Goal: Transaction & Acquisition: Purchase product/service

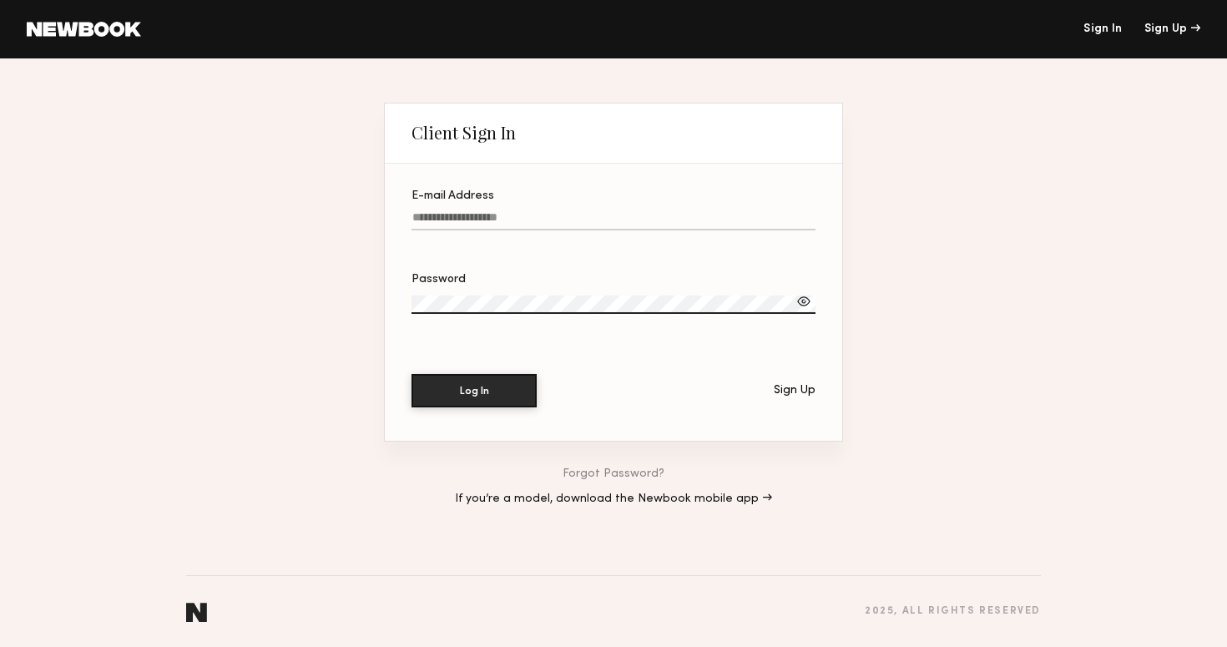
click at [472, 210] on label "E-mail Address" at bounding box center [614, 218] width 404 height 57
click at [472, 211] on input "E-mail Address" at bounding box center [614, 220] width 404 height 19
paste input "**********"
type input "**********"
click at [490, 405] on button "Log In" at bounding box center [474, 389] width 125 height 33
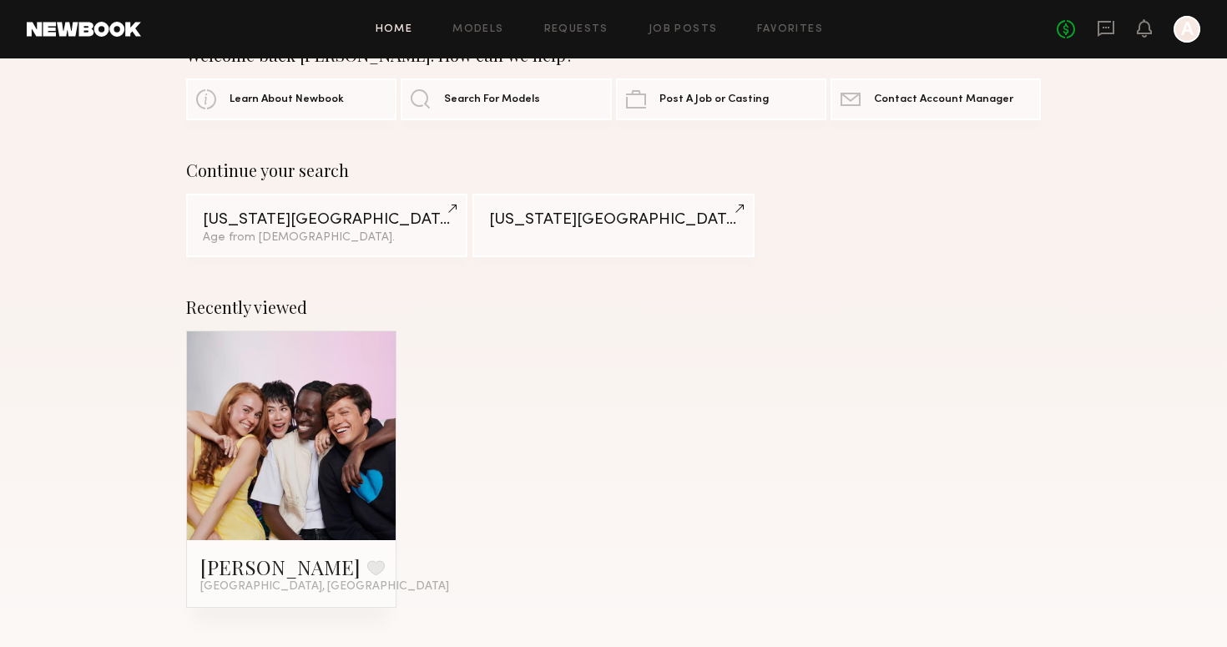
scroll to position [45, 0]
click at [528, 96] on span "Search For Models" at bounding box center [492, 100] width 96 height 11
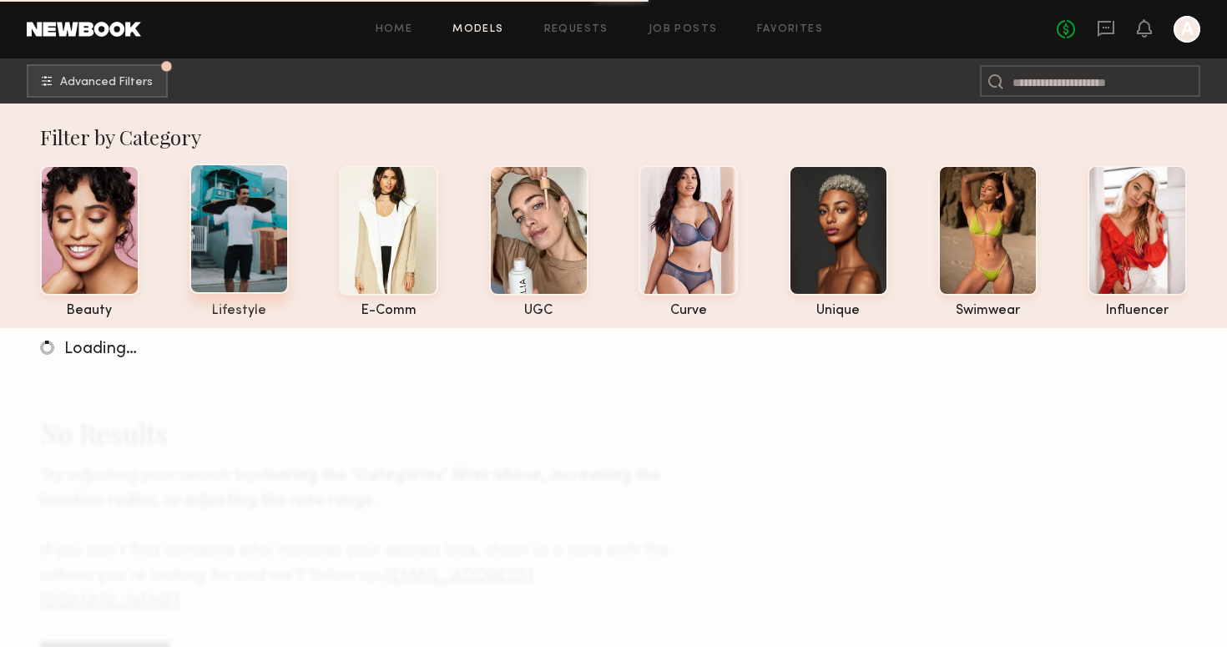
click at [261, 257] on div at bounding box center [239, 229] width 99 height 130
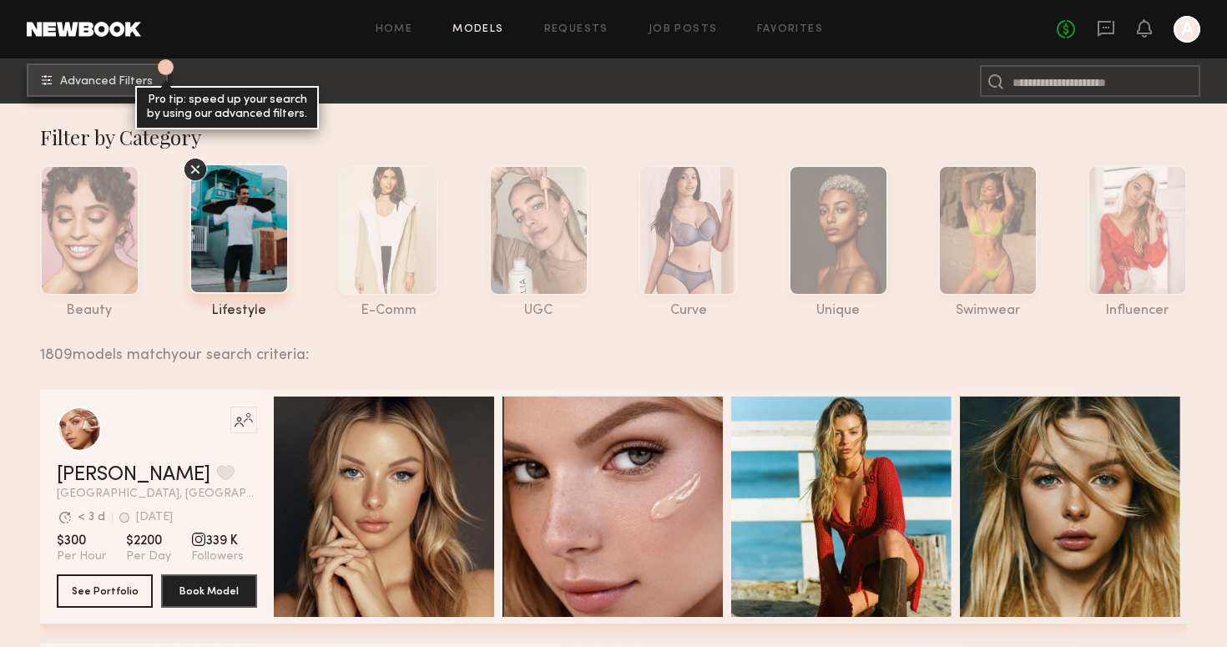
click at [109, 81] on span "Advanced Filters" at bounding box center [106, 82] width 93 height 12
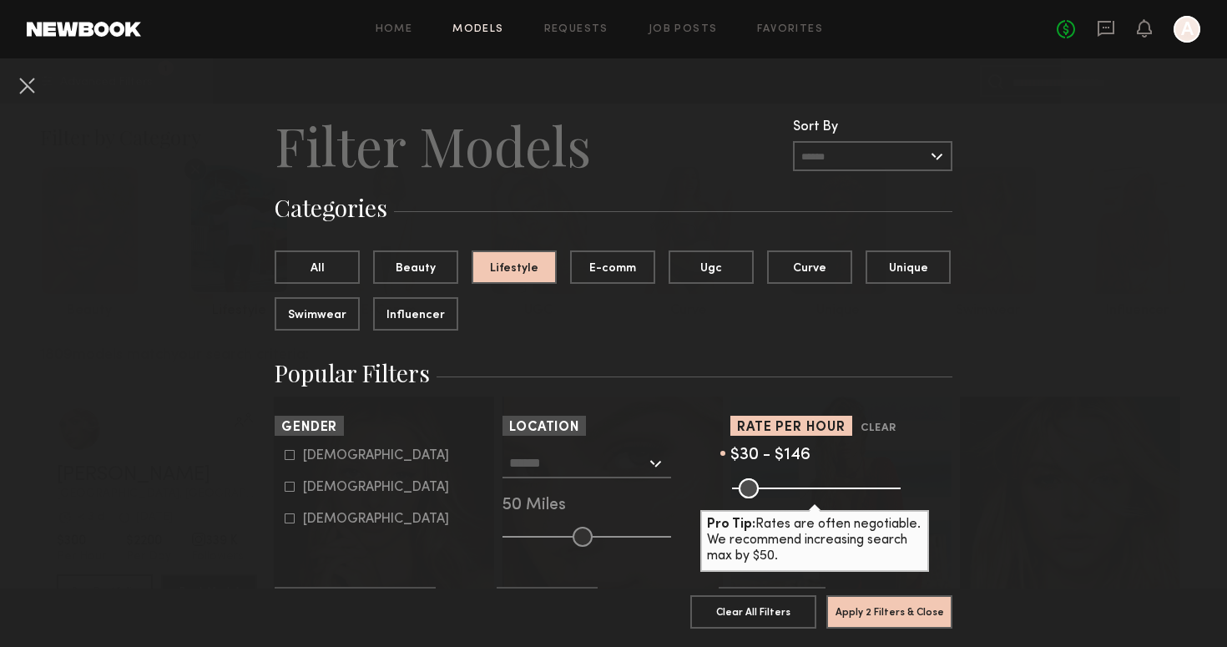
drag, startPoint x: 893, startPoint y: 485, endPoint x: 779, endPoint y: 493, distance: 114.7
click at [779, 493] on input "range" at bounding box center [816, 488] width 169 height 20
drag, startPoint x: 781, startPoint y: 487, endPoint x: 765, endPoint y: 488, distance: 15.9
type input "***"
click at [765, 488] on input "range" at bounding box center [816, 488] width 169 height 20
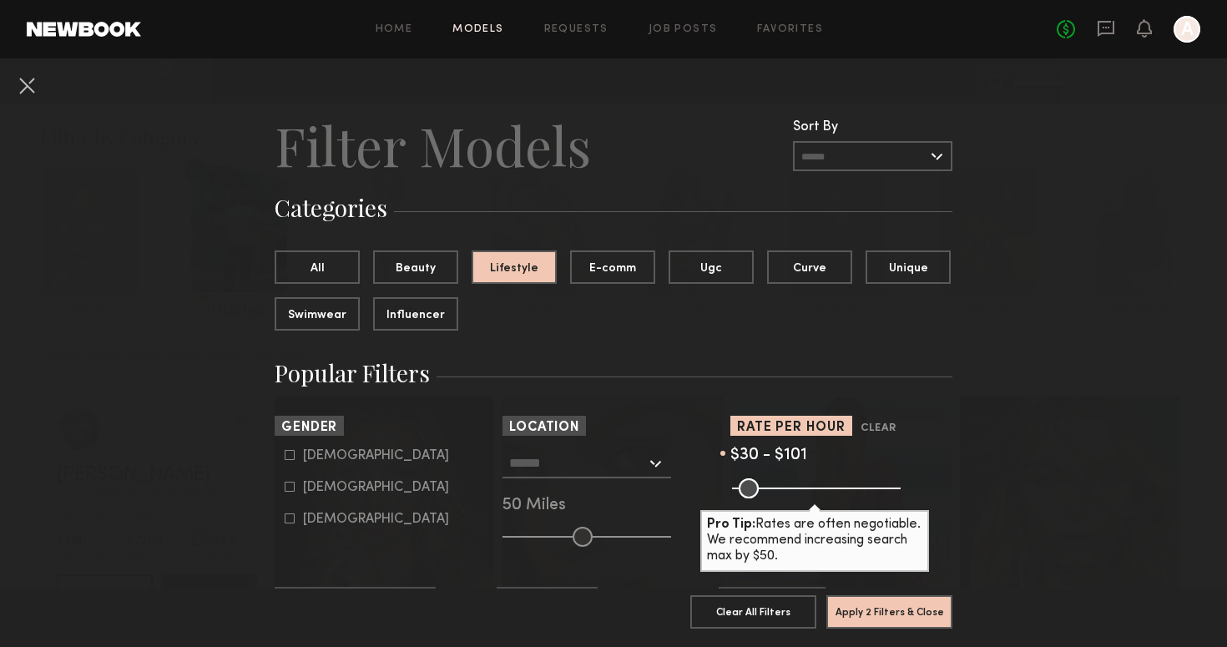
click at [291, 459] on icon at bounding box center [290, 455] width 9 height 9
click at [290, 485] on icon at bounding box center [290, 487] width 10 height 10
type input "*"
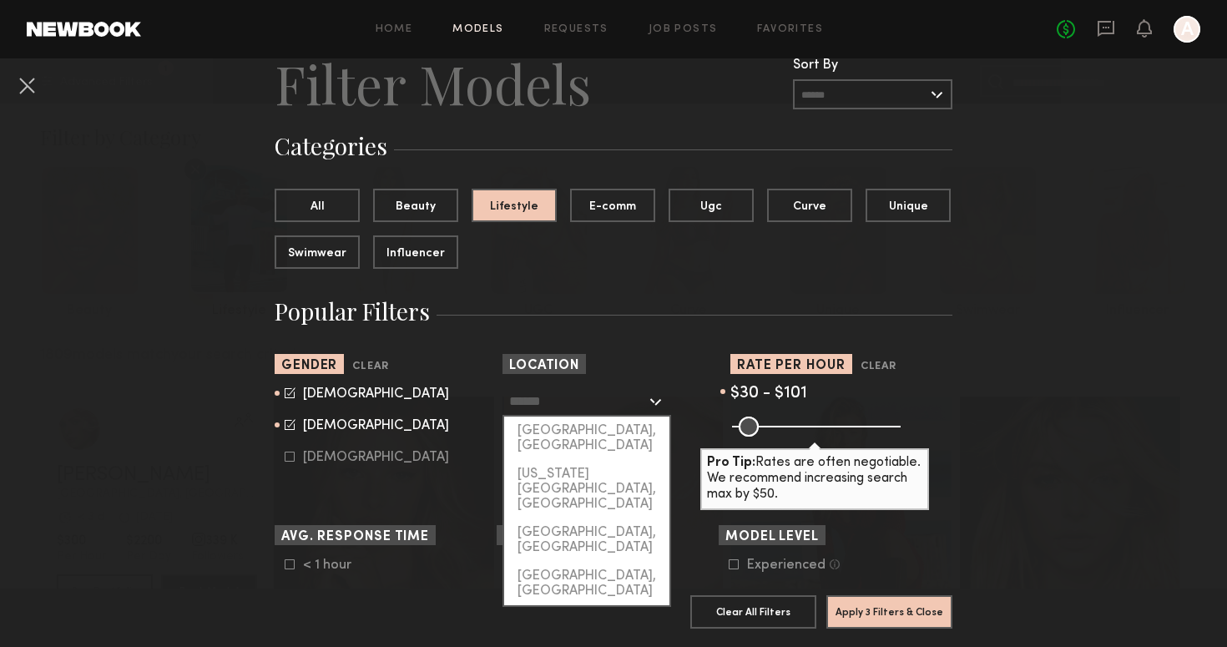
click at [538, 405] on input "text" at bounding box center [577, 401] width 137 height 28
click at [549, 460] on div "[US_STATE][GEOGRAPHIC_DATA], [GEOGRAPHIC_DATA]" at bounding box center [586, 489] width 165 height 58
type input "**********"
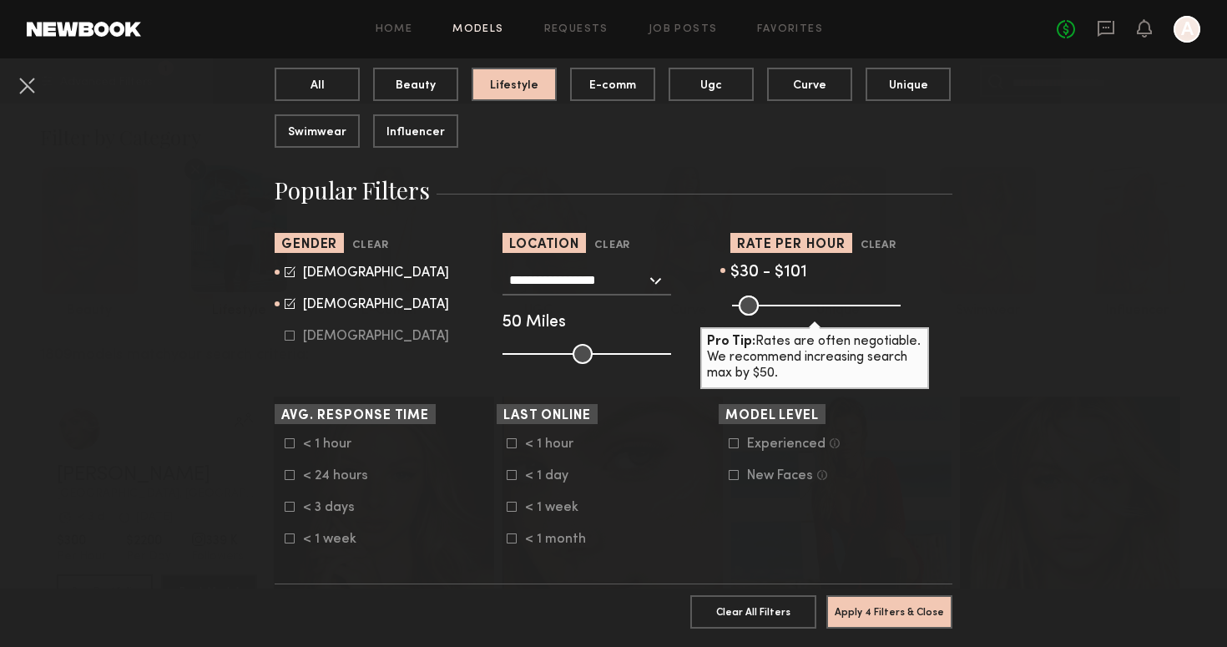
scroll to position [220, 0]
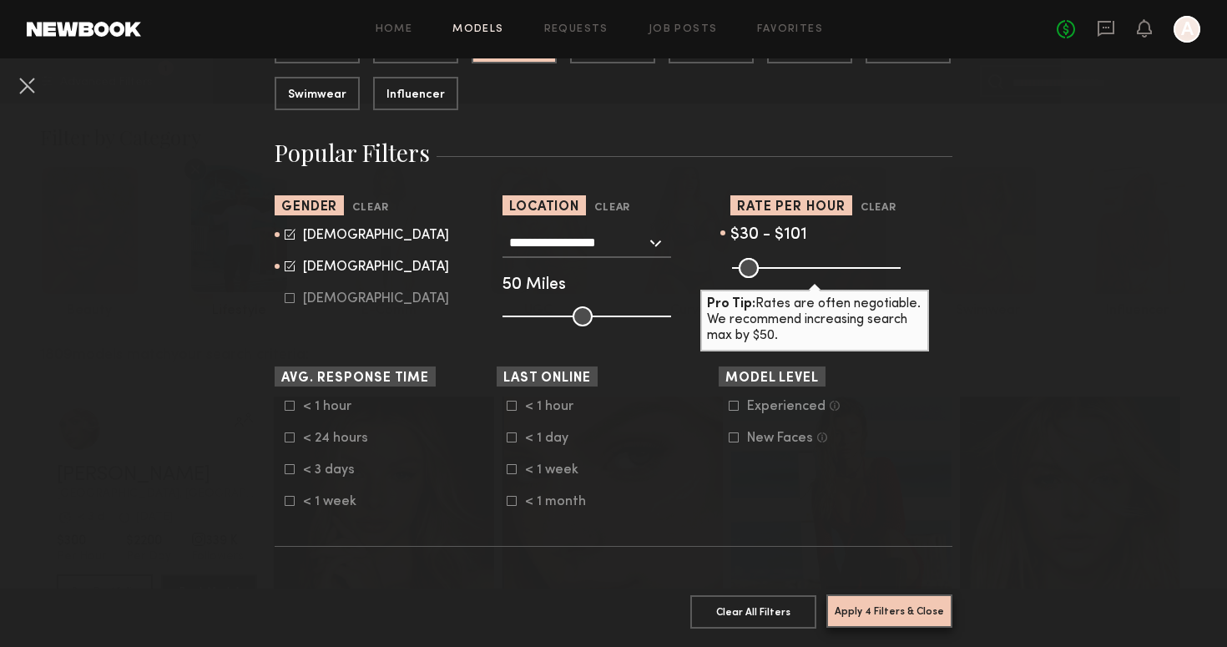
click at [857, 606] on button "Apply 4 Filters & Close" at bounding box center [890, 610] width 126 height 33
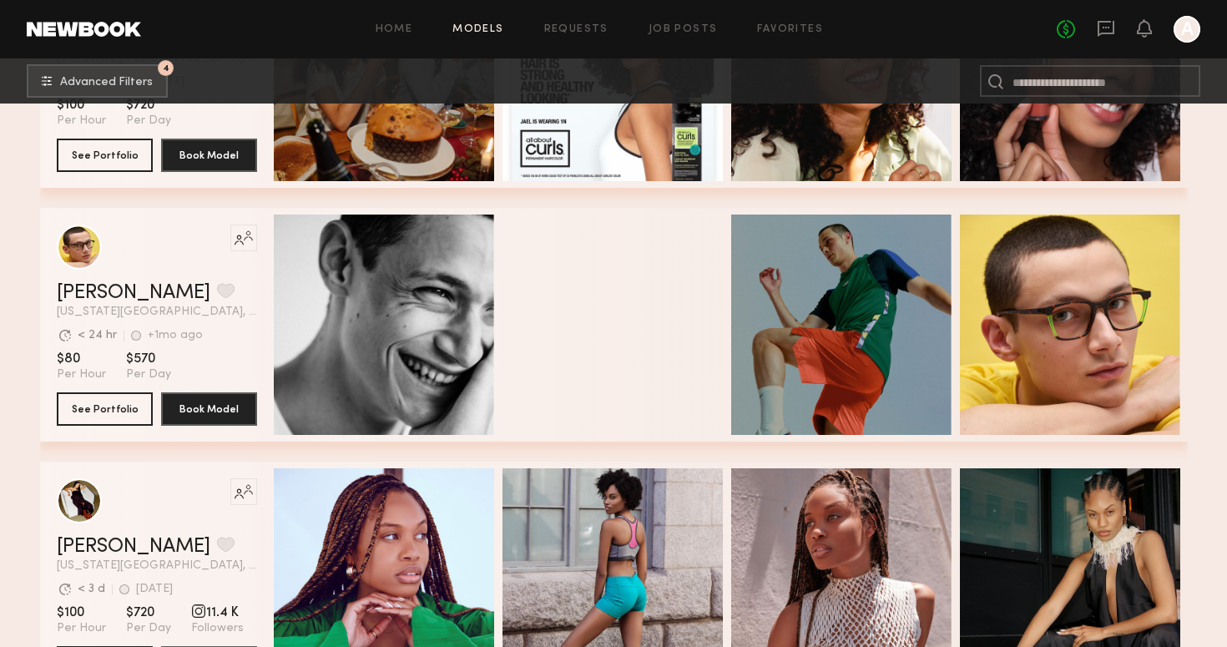
scroll to position [453, 0]
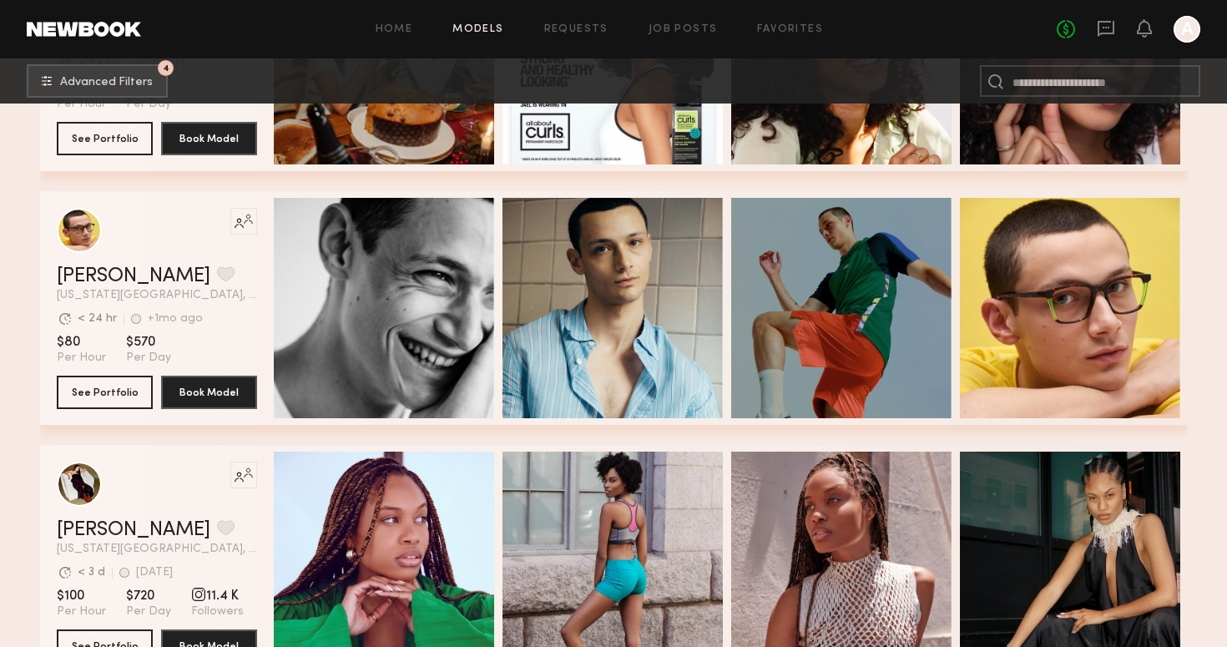
click at [235, 262] on header "Like this model’s look? Tap to explore similar talent profiles. Aidan B. Favori…" at bounding box center [157, 255] width 200 height 94
click at [107, 274] on link "[PERSON_NAME]" at bounding box center [134, 276] width 154 height 20
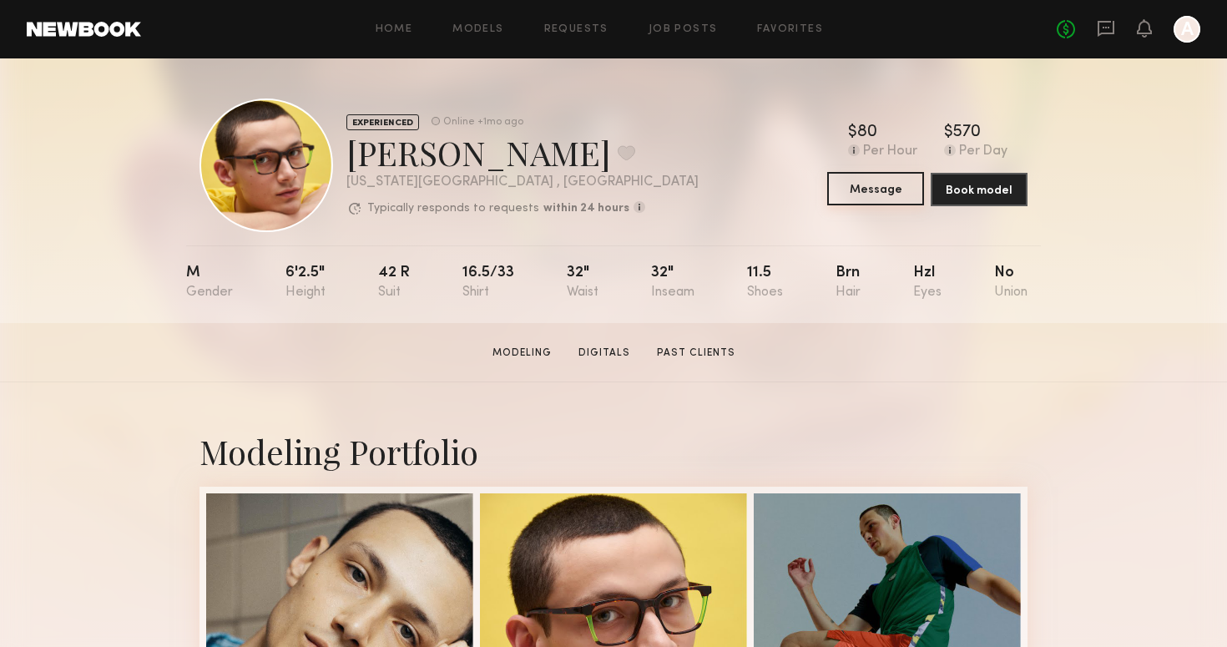
click at [875, 196] on button "Message" at bounding box center [875, 188] width 97 height 33
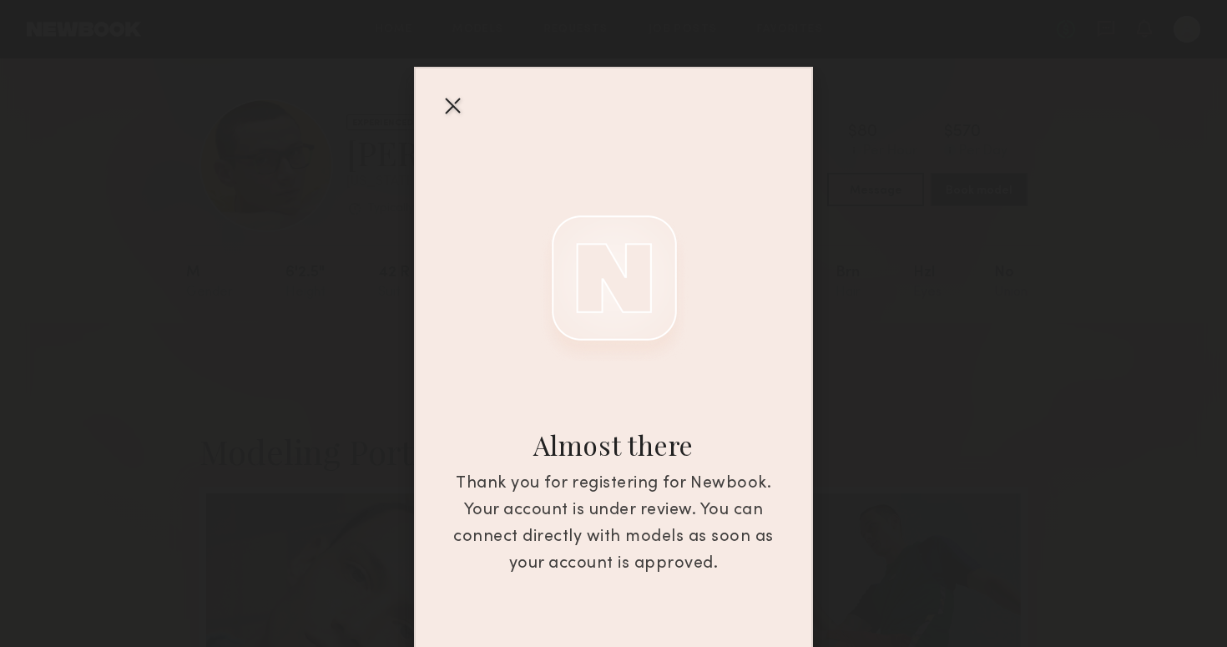
click at [874, 429] on div "Almost there Thank you for registering for Newbook. Your account is under revie…" at bounding box center [613, 323] width 1227 height 647
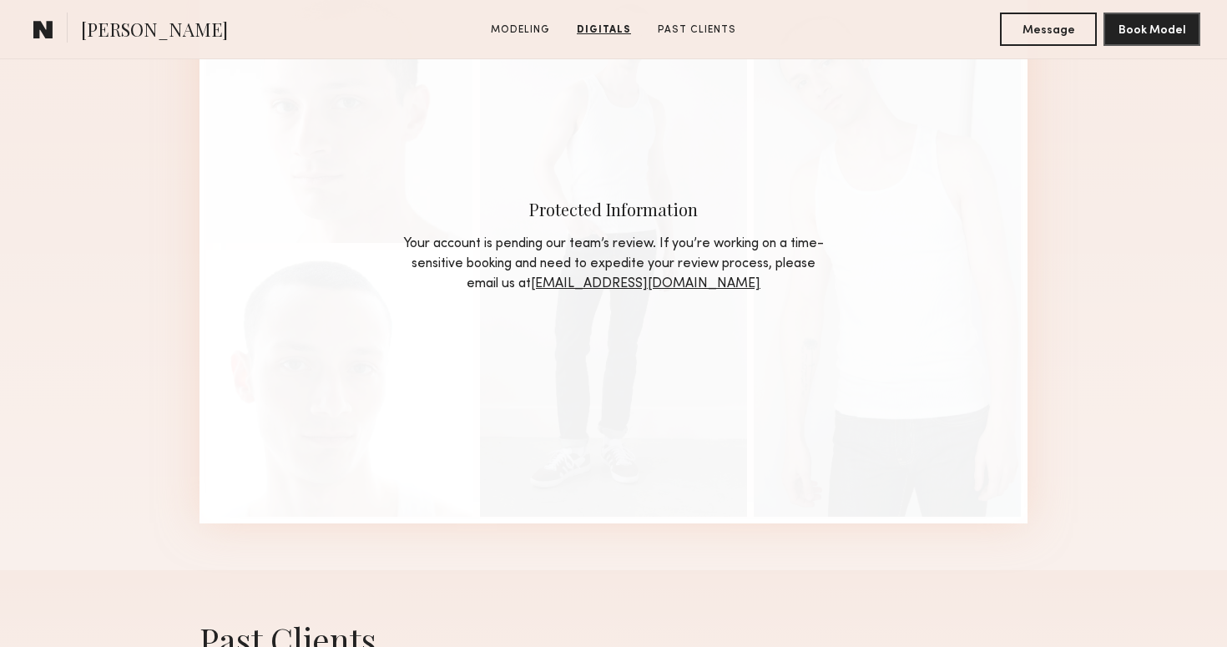
scroll to position [1818, 0]
click at [689, 286] on link "[EMAIL_ADDRESS][DOMAIN_NAME]" at bounding box center [646, 283] width 230 height 13
drag, startPoint x: 755, startPoint y: 285, endPoint x: 589, endPoint y: 283, distance: 166.2
click at [589, 283] on div "Your account is pending our team’s review. If you’re working on a time-sensitiv…" at bounding box center [614, 264] width 426 height 60
copy div "Your account is pending our team’s review. If you’re working on a time-sensitiv…"
